Goal: Check status: Check status

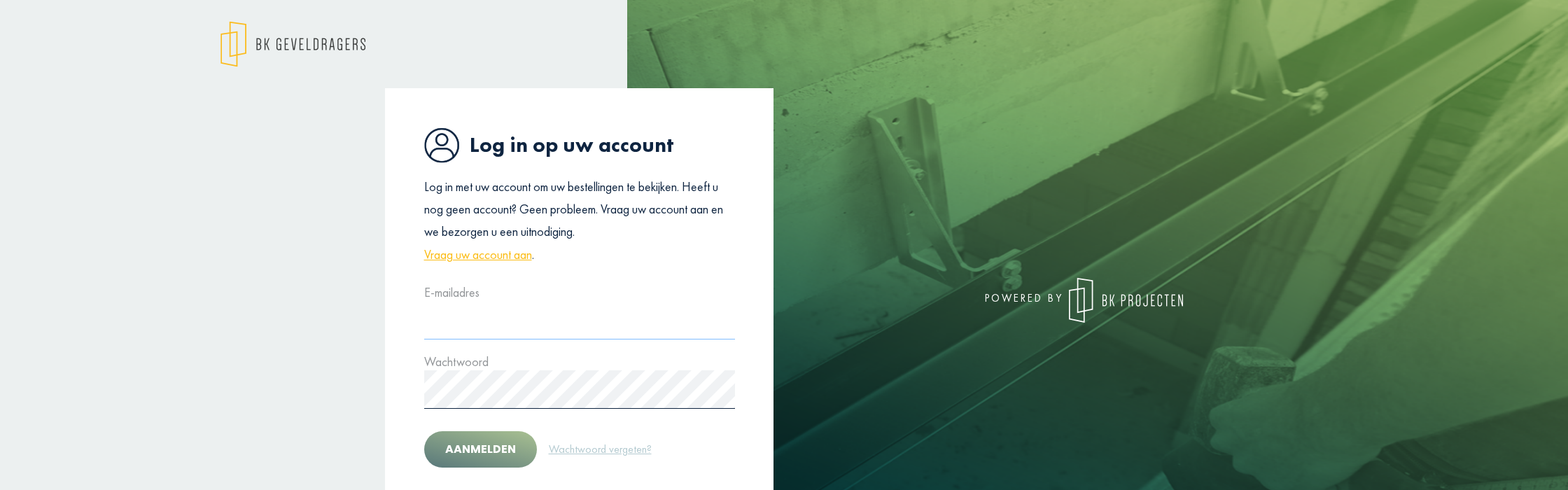
type input "**********"
click at [508, 454] on button "Aanmelden" at bounding box center [481, 449] width 113 height 36
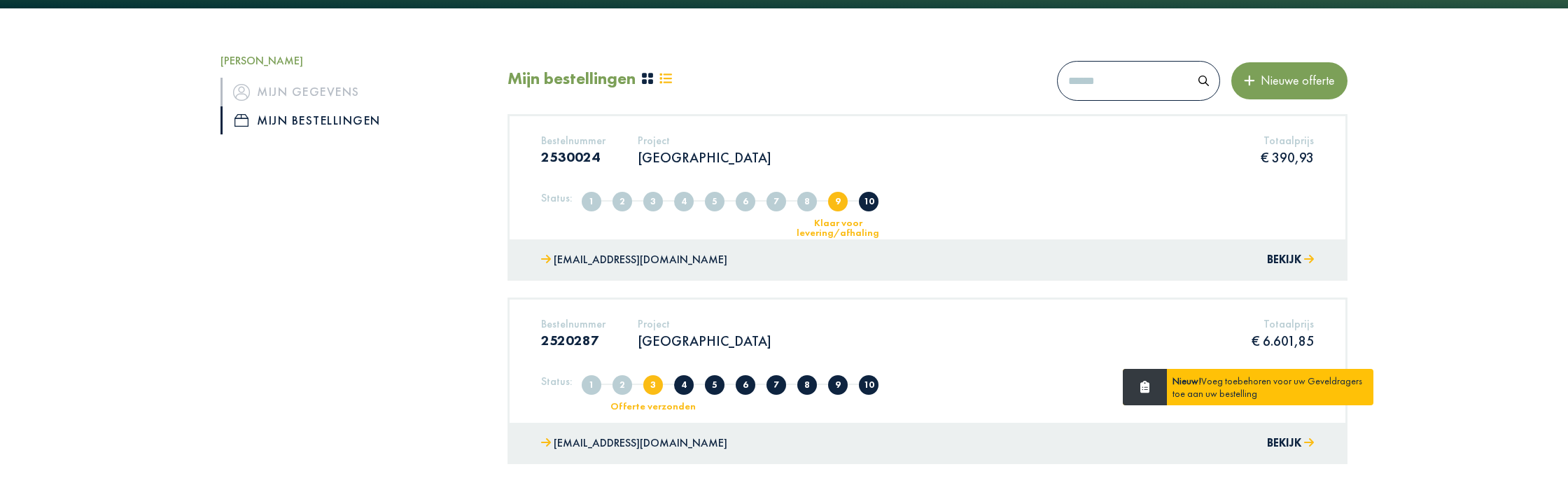
scroll to position [131, 0]
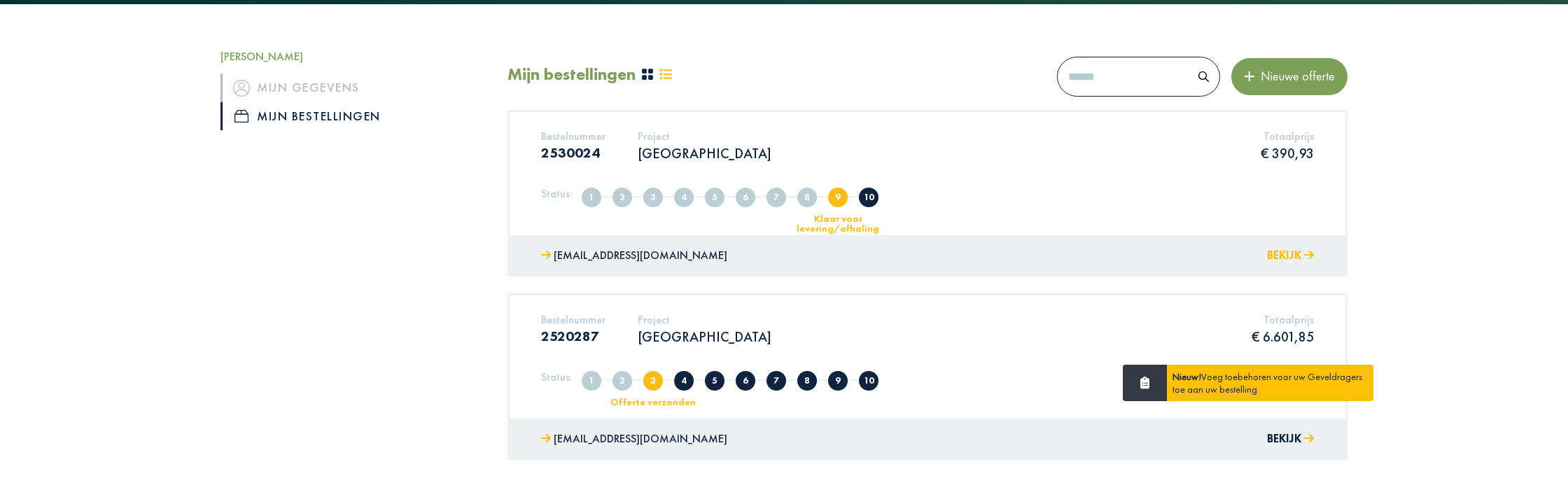
click at [1281, 256] on button "Bekijk" at bounding box center [1291, 256] width 47 height 20
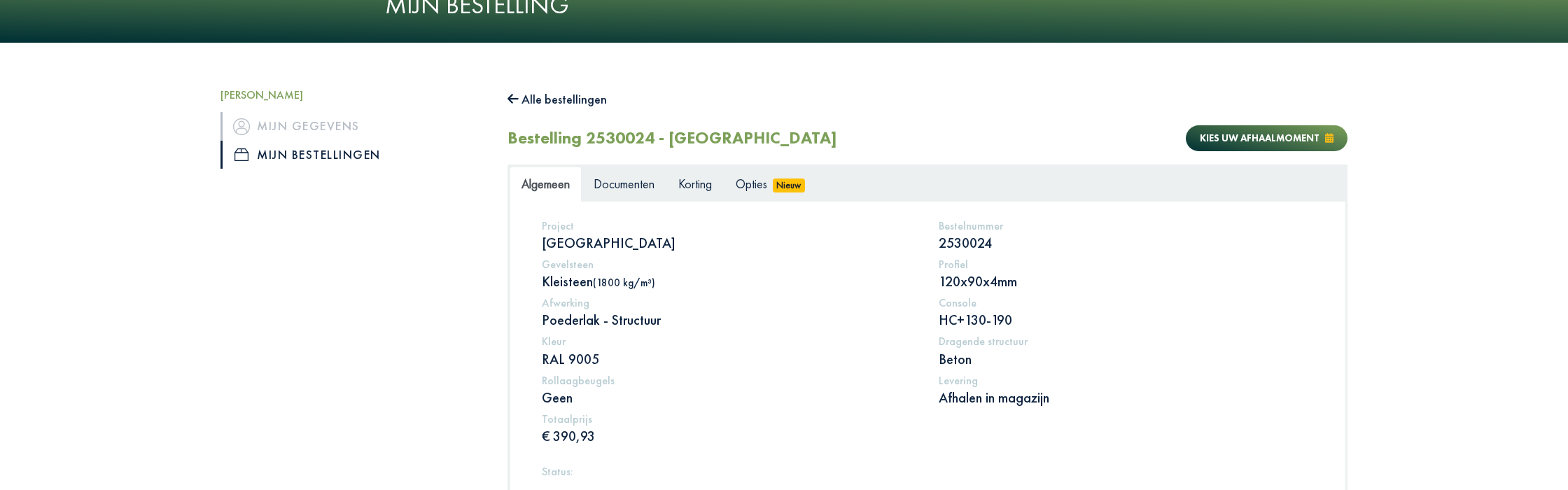
scroll to position [82, 0]
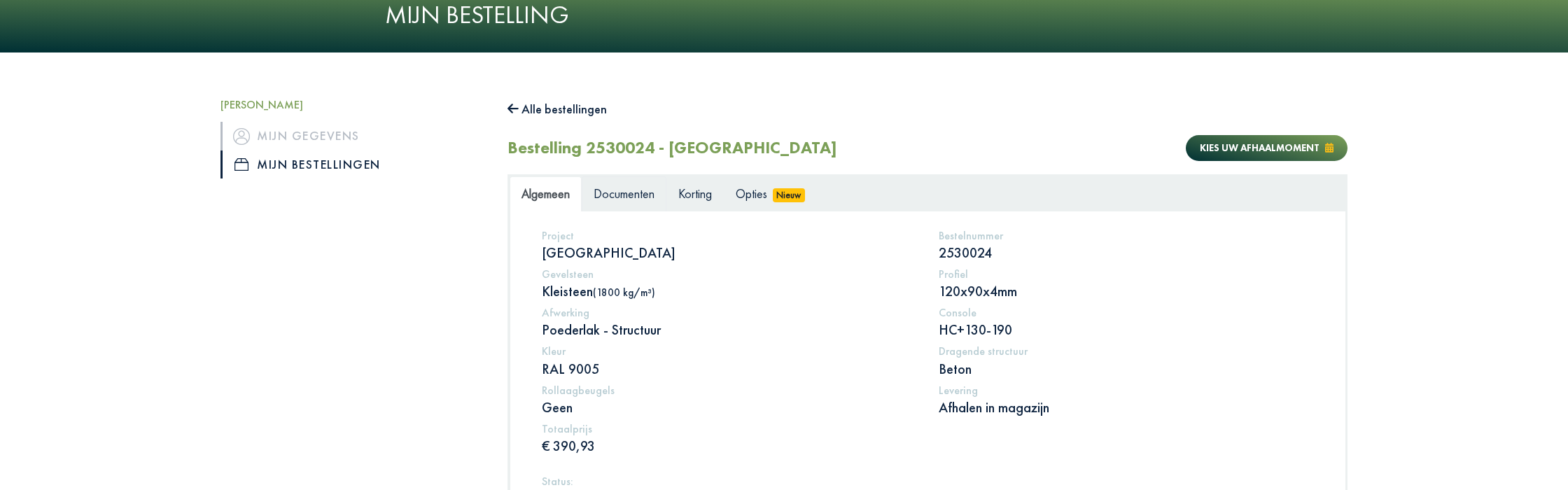
click at [614, 190] on span "Documenten" at bounding box center [624, 194] width 61 height 16
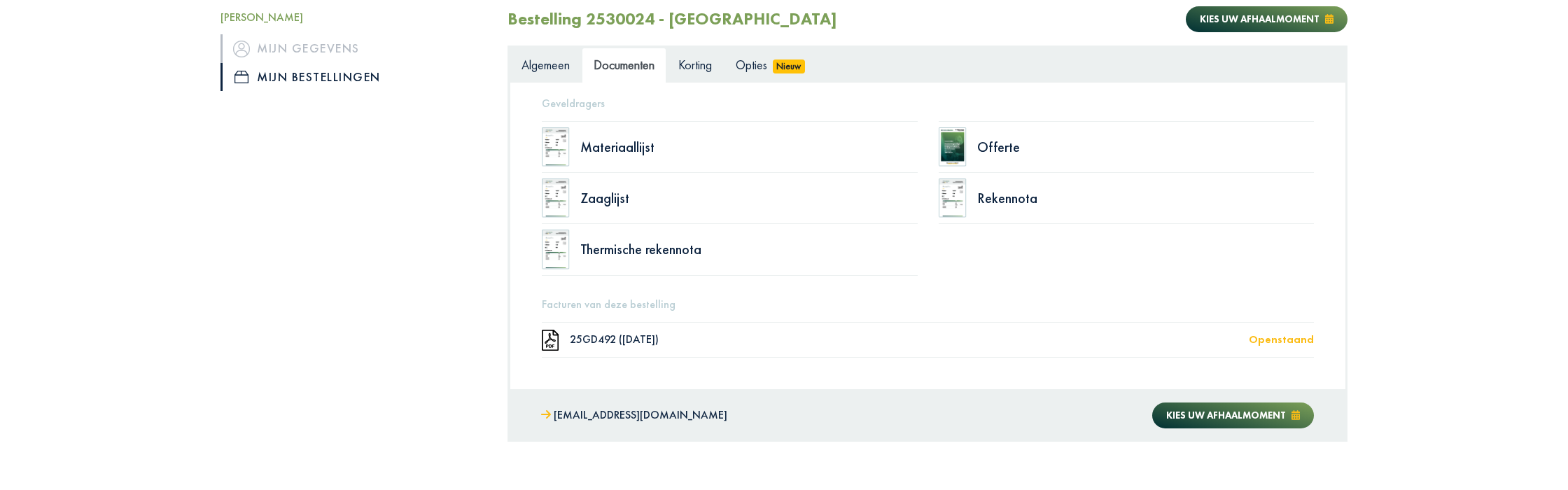
scroll to position [198, 0]
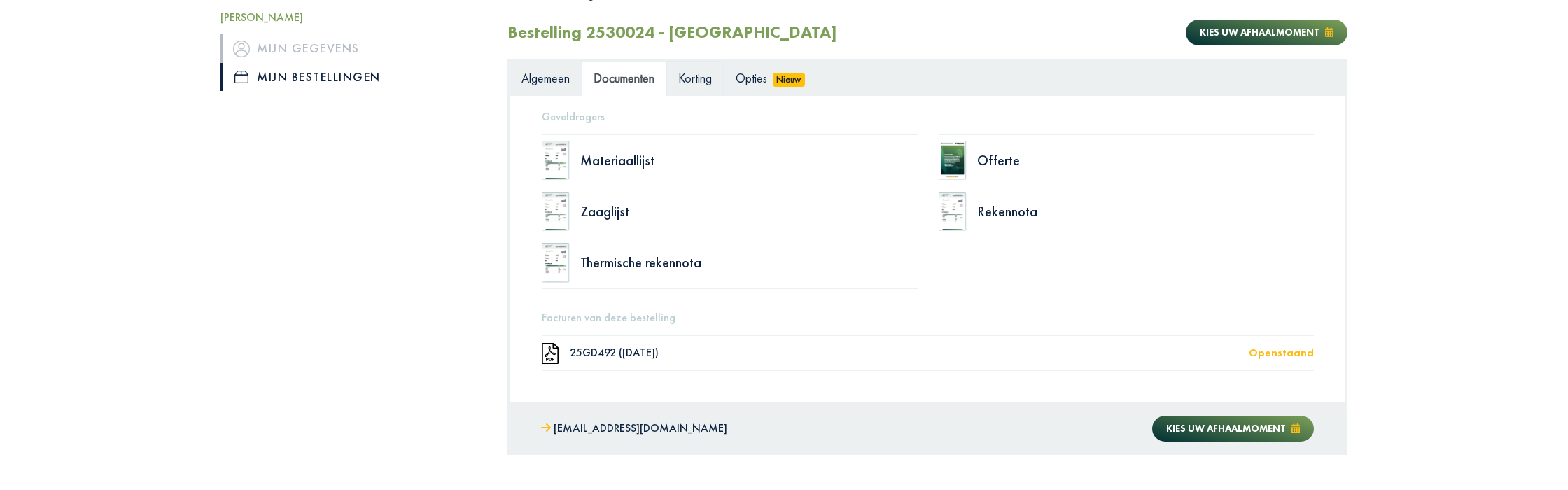
click at [691, 81] on span "Korting" at bounding box center [696, 78] width 34 height 16
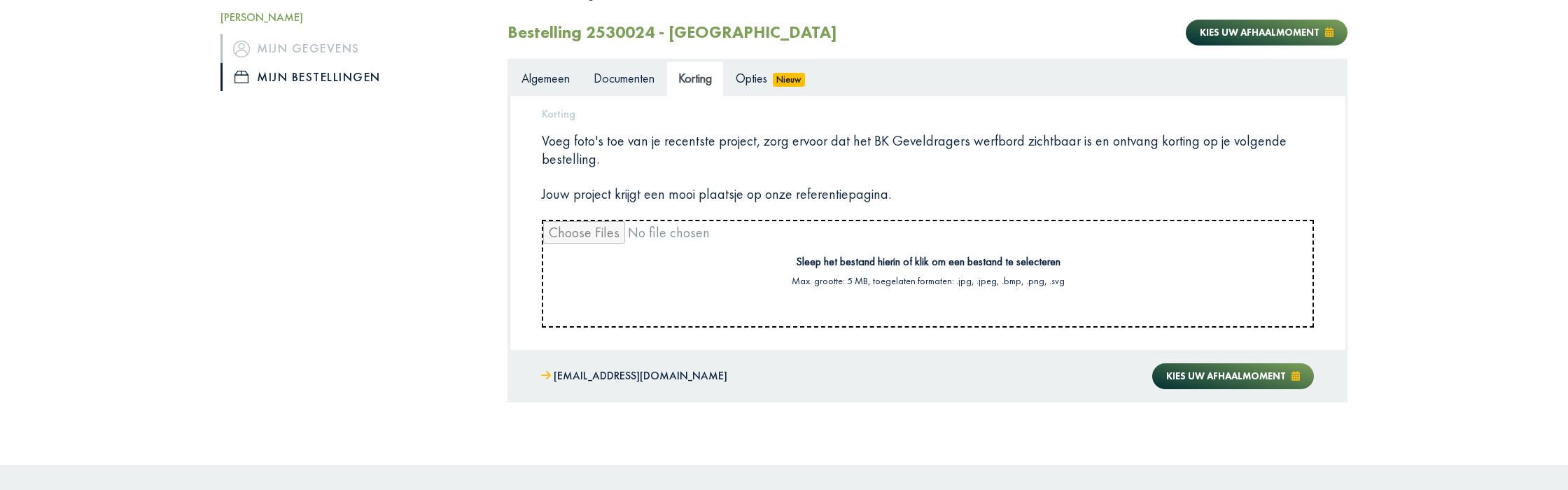
click at [758, 79] on span "Opties" at bounding box center [751, 78] width 31 height 16
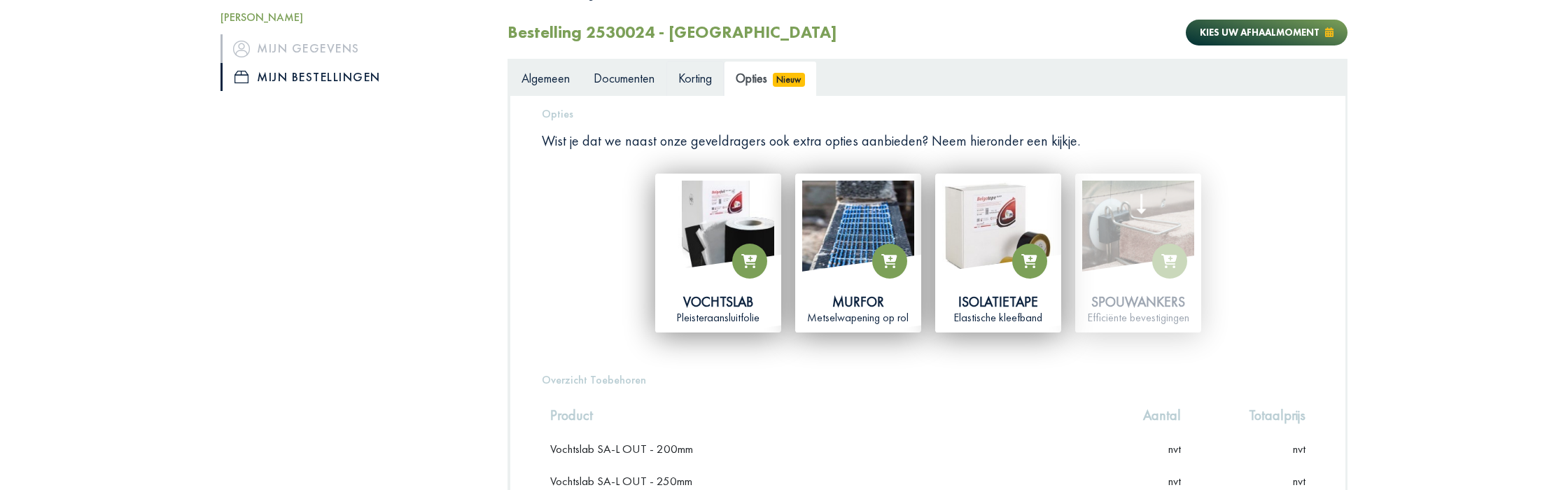
drag, startPoint x: 703, startPoint y: 82, endPoint x: 682, endPoint y: 83, distance: 21.0
click at [703, 82] on span "Korting" at bounding box center [696, 78] width 34 height 16
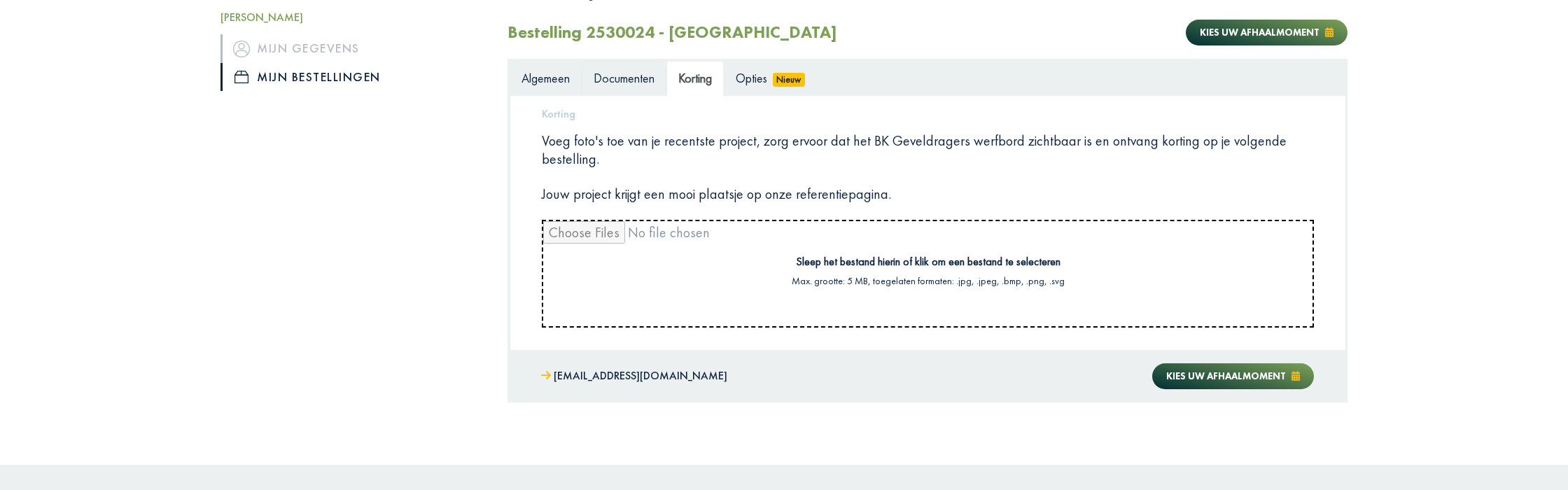
click at [630, 82] on span "Documenten" at bounding box center [624, 78] width 61 height 16
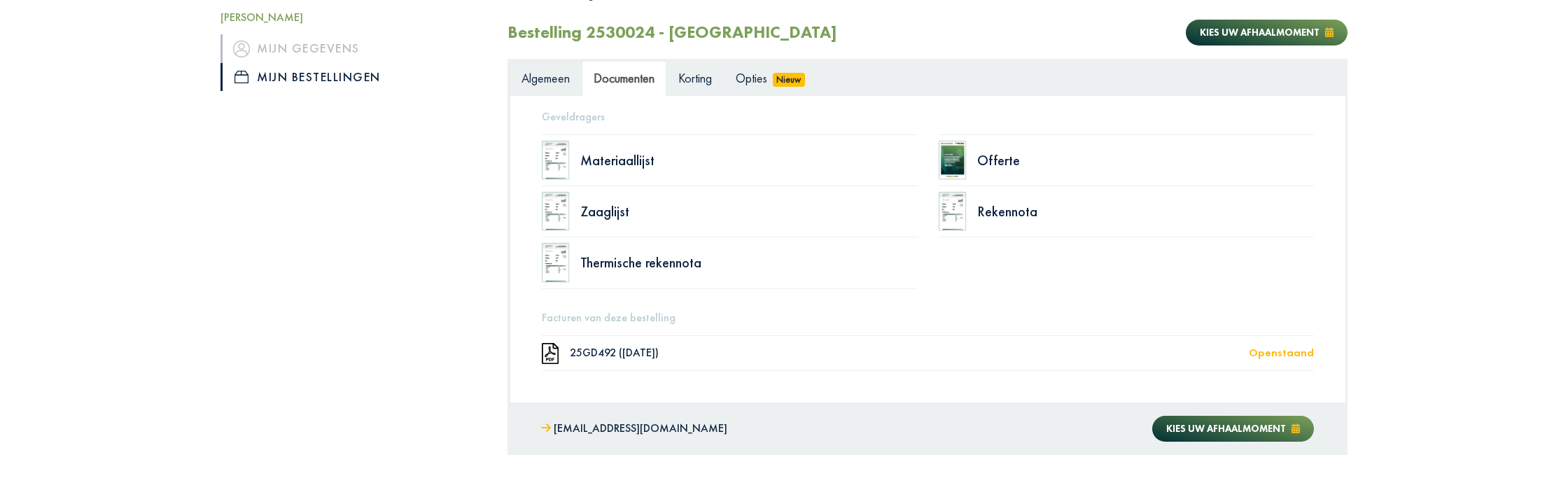
click at [545, 84] on span "Algemeen" at bounding box center [545, 78] width 48 height 16
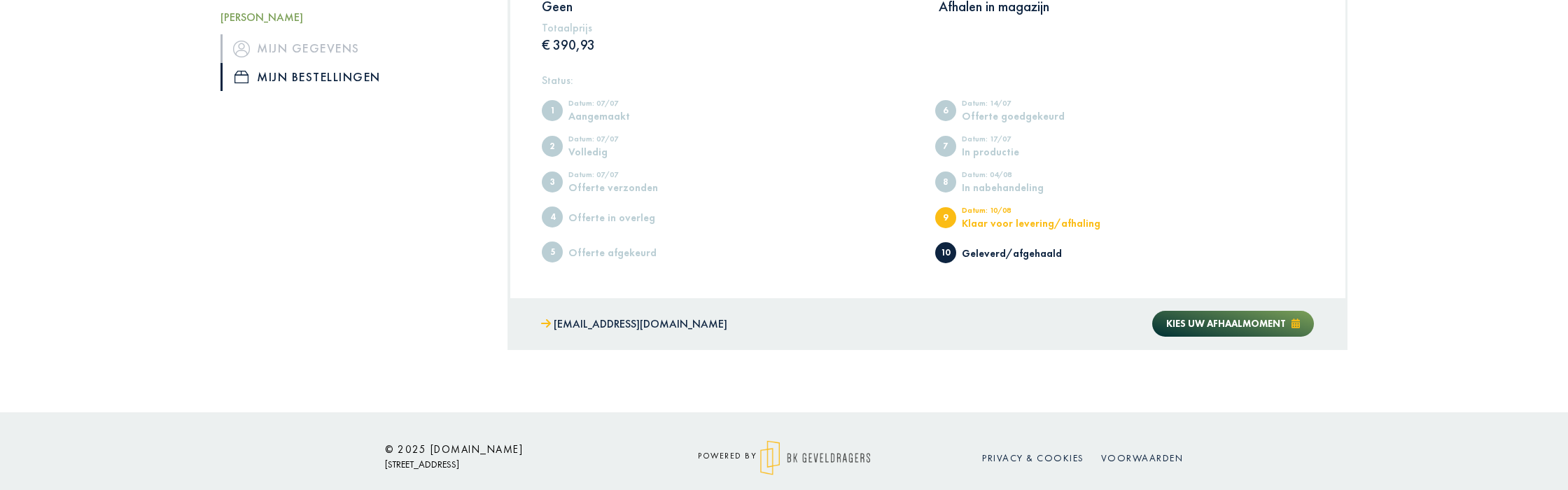
scroll to position [497, 0]
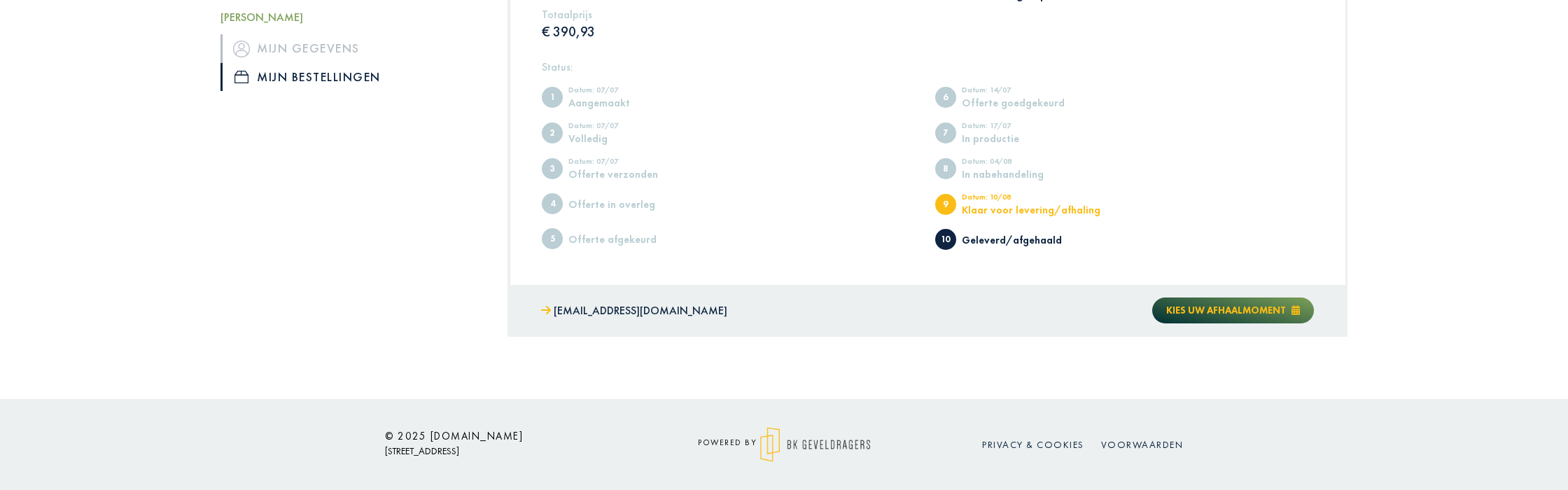
click at [1256, 309] on span "Kies uw afhaalmoment" at bounding box center [1226, 309] width 119 height 12
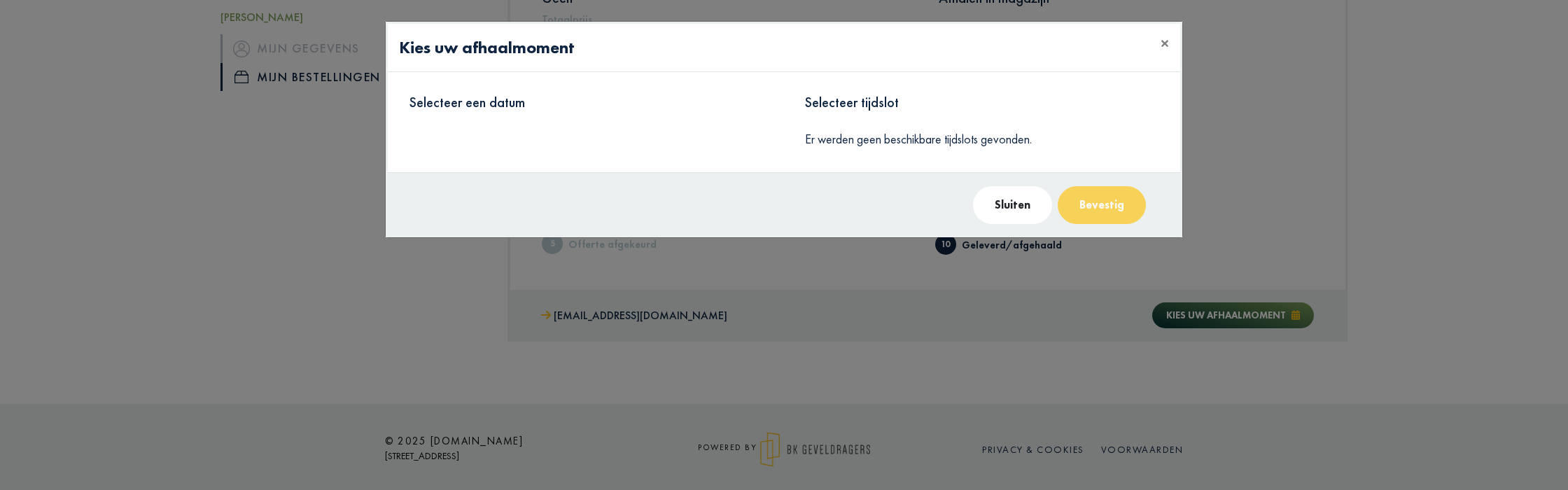
click at [1005, 202] on button "Sluiten" at bounding box center [1012, 205] width 79 height 38
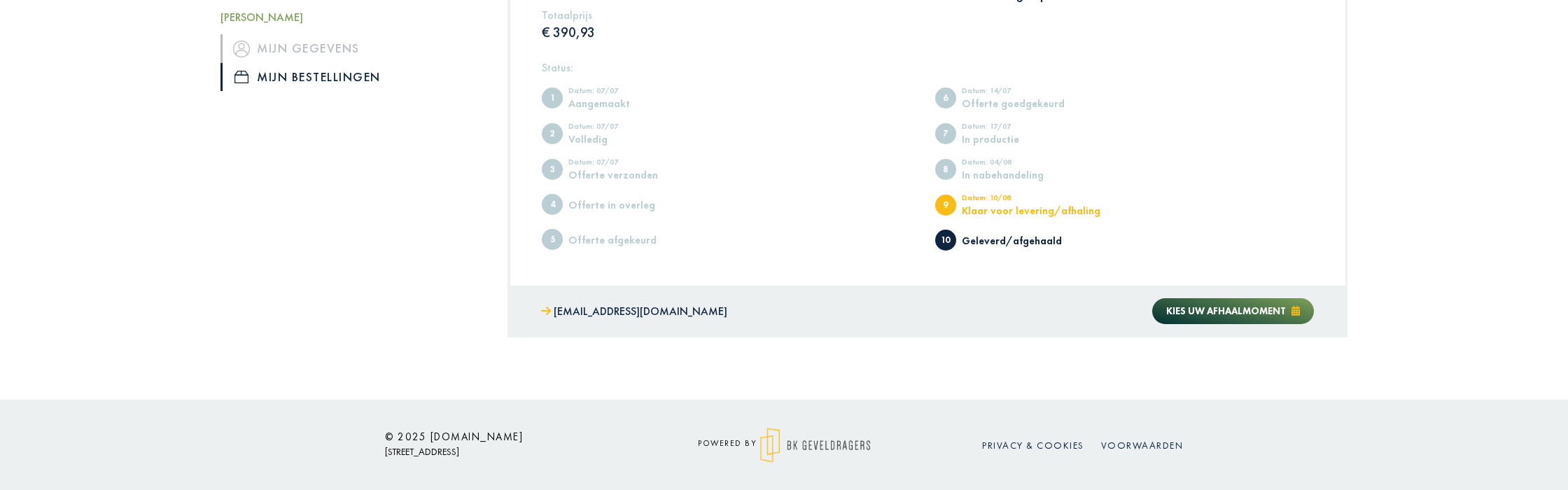
scroll to position [497, 0]
